Goal: Information Seeking & Learning: Compare options

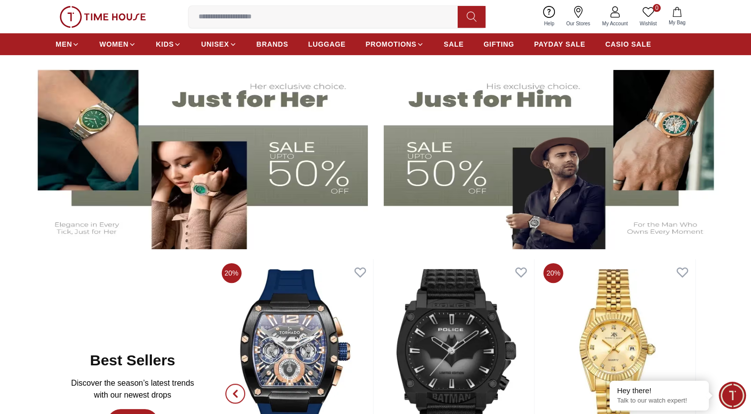
scroll to position [546, 0]
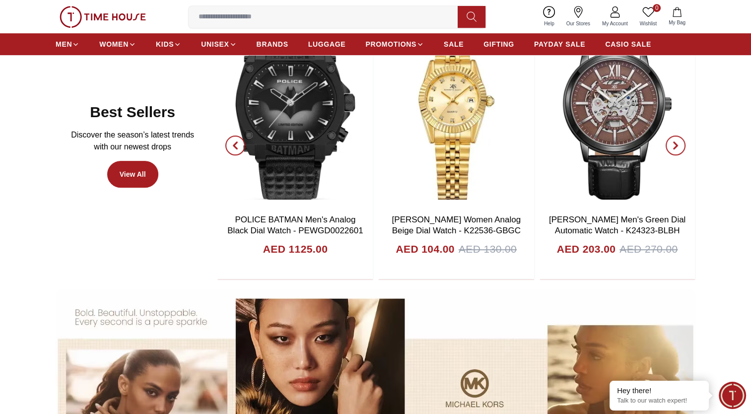
click at [230, 144] on span "button" at bounding box center [235, 146] width 20 height 20
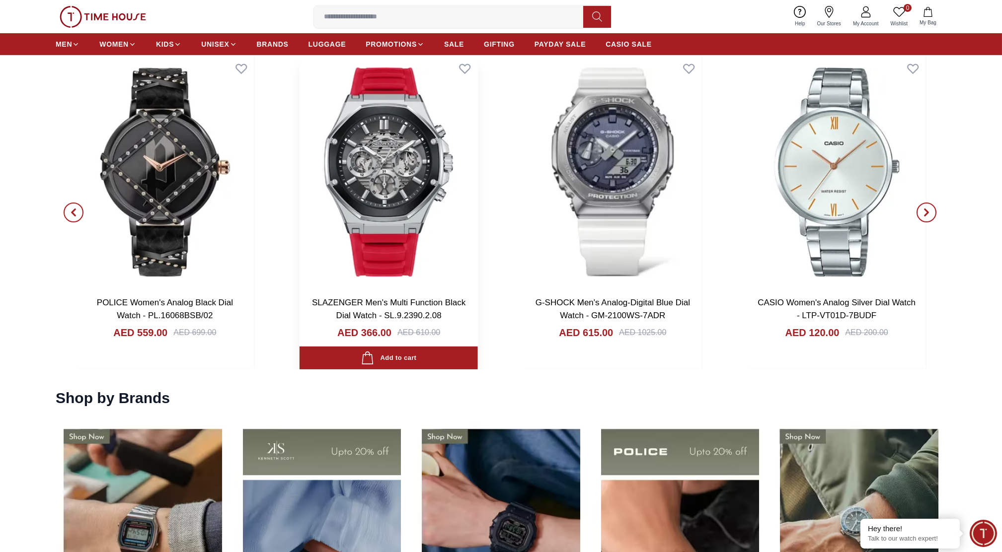
scroll to position [1529, 0]
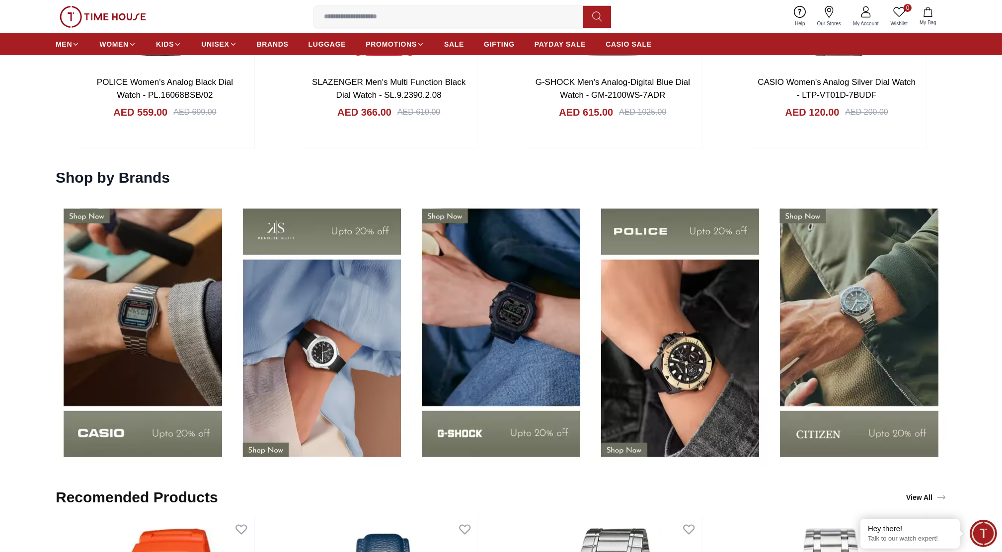
click at [501, 348] on img at bounding box center [501, 333] width 174 height 272
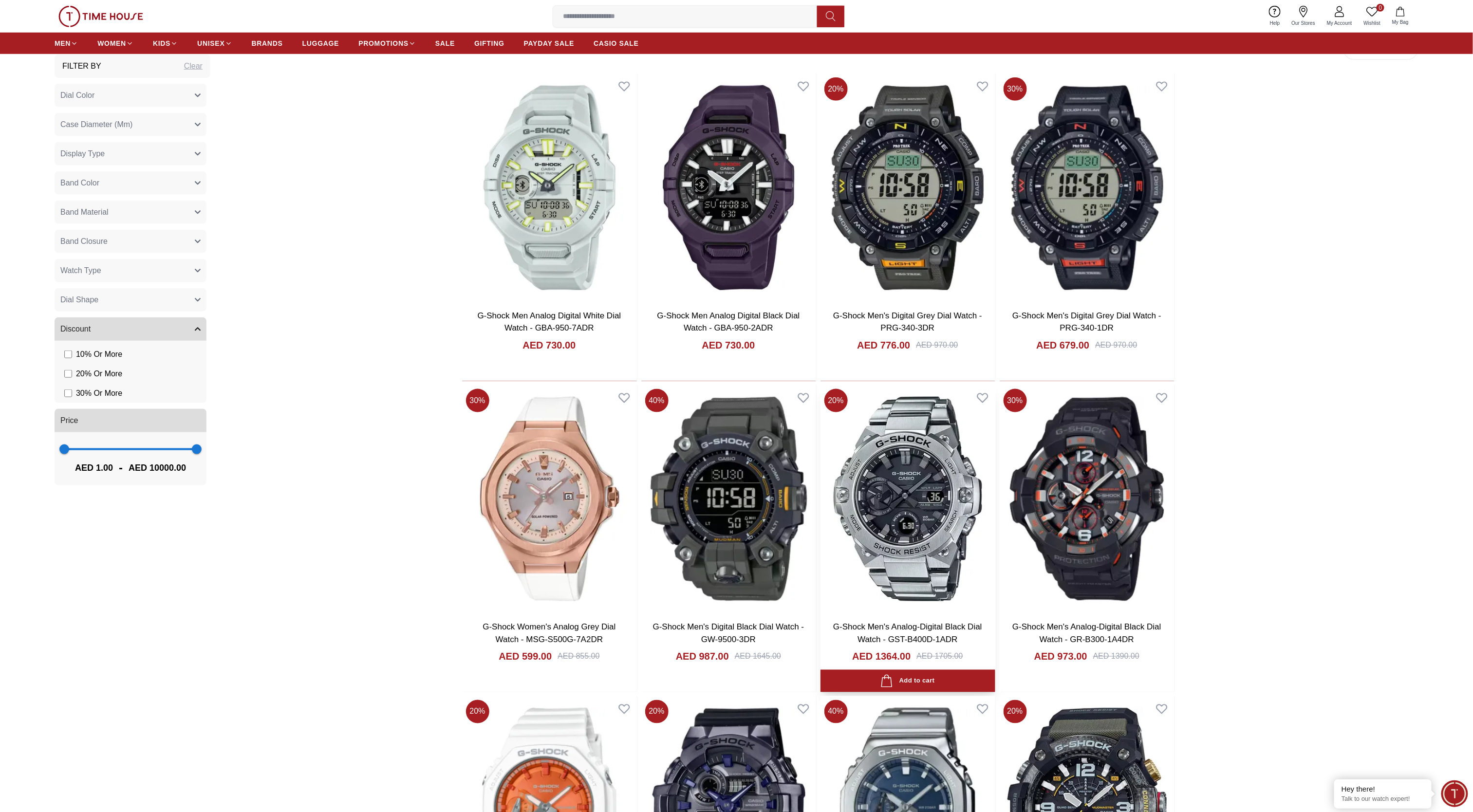
scroll to position [584, 0]
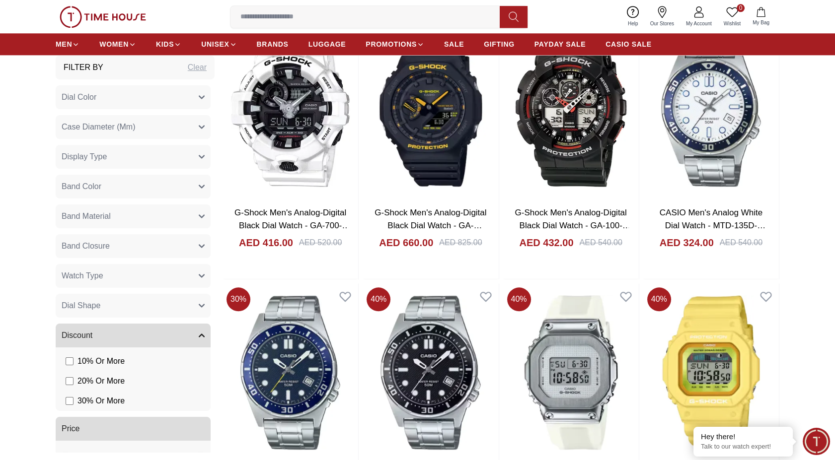
scroll to position [2351, 0]
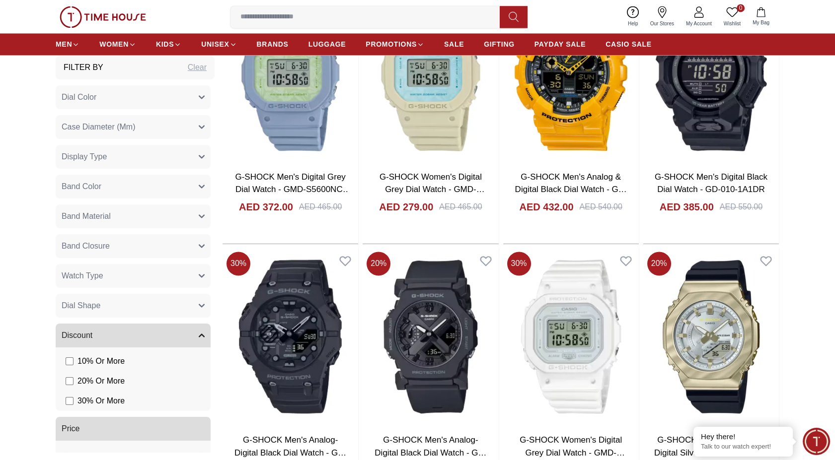
scroll to position [3620, 0]
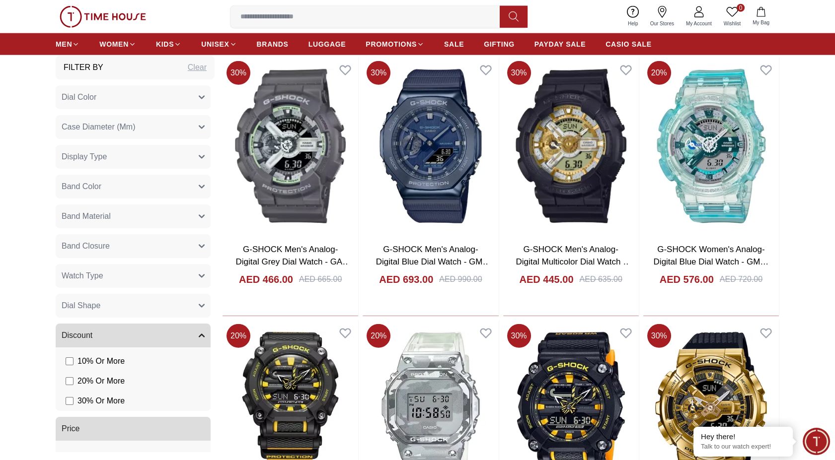
scroll to position [5496, 0]
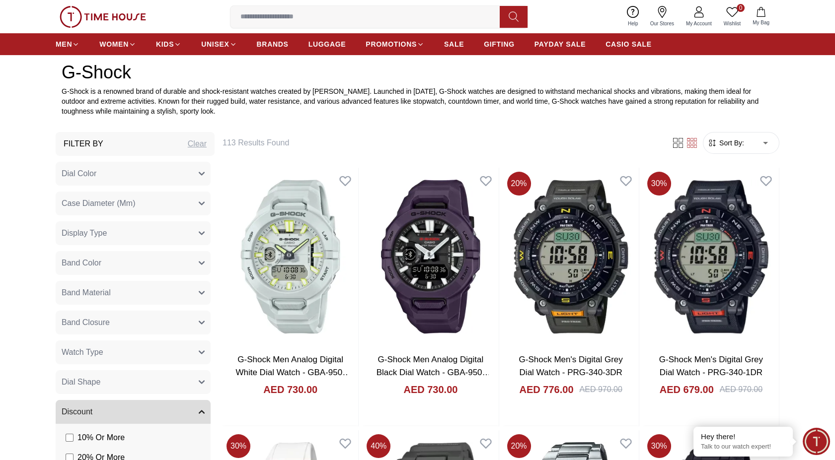
scroll to position [206, 0]
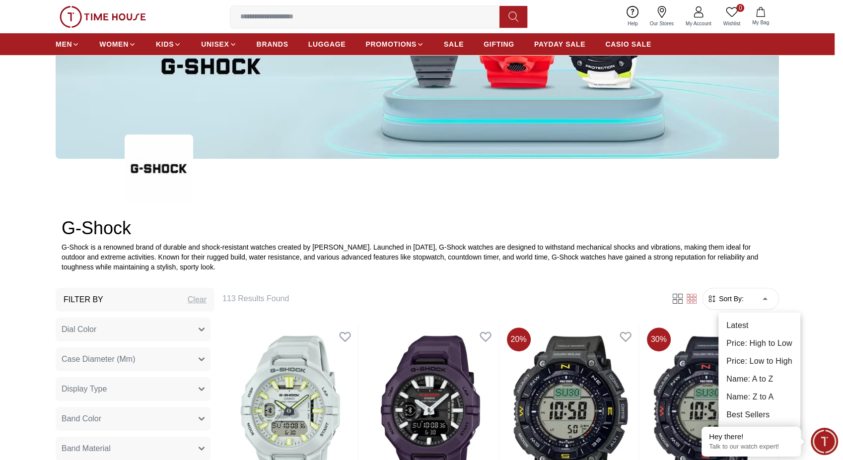
click at [751, 356] on li "Price: Low to High" at bounding box center [760, 362] width 82 height 18
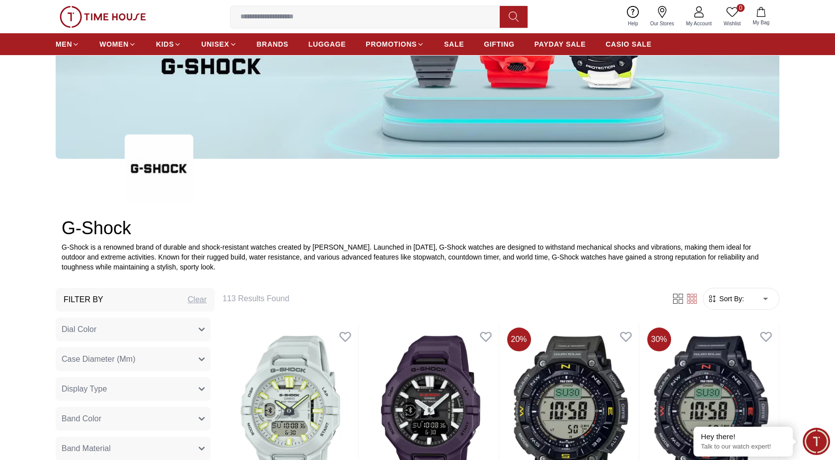
type input "*"
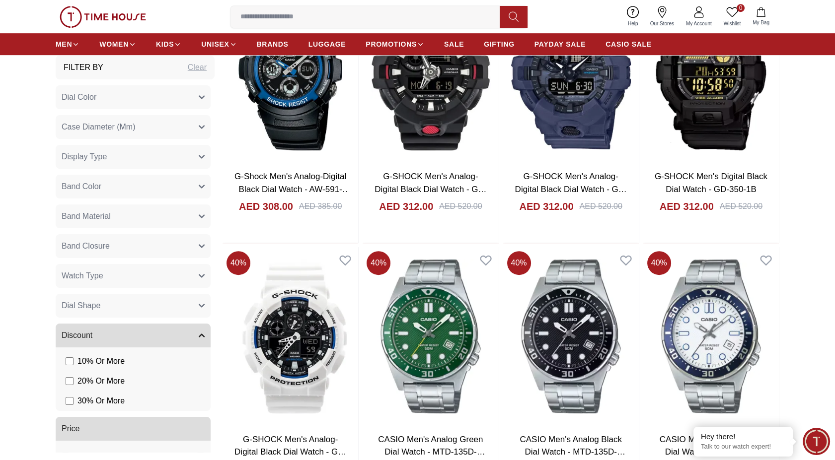
scroll to position [1159, 0]
